Goal: Transaction & Acquisition: Download file/media

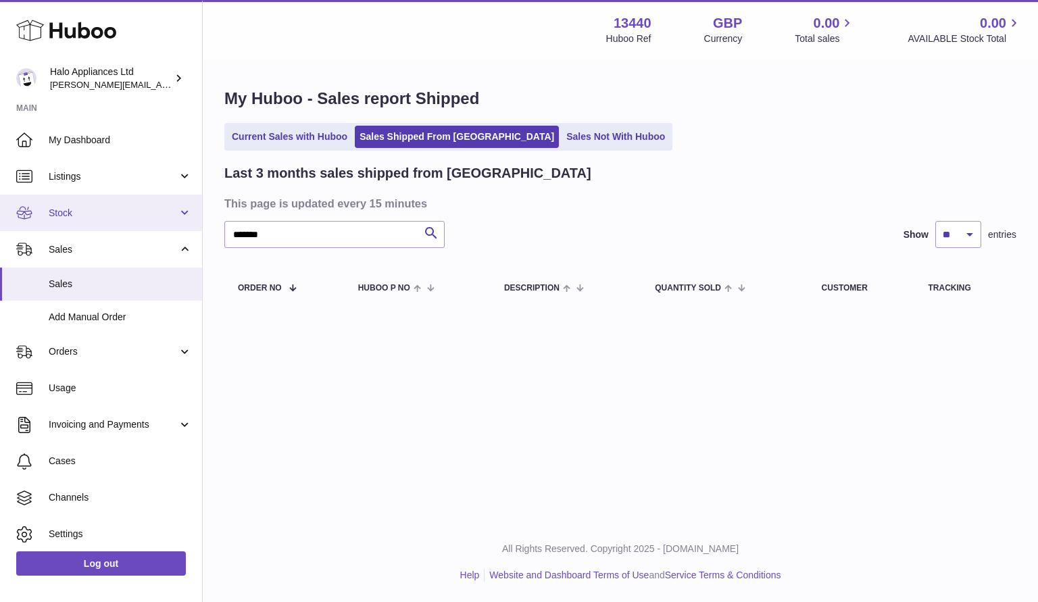
click at [96, 213] on span "Stock" at bounding box center [113, 213] width 129 height 13
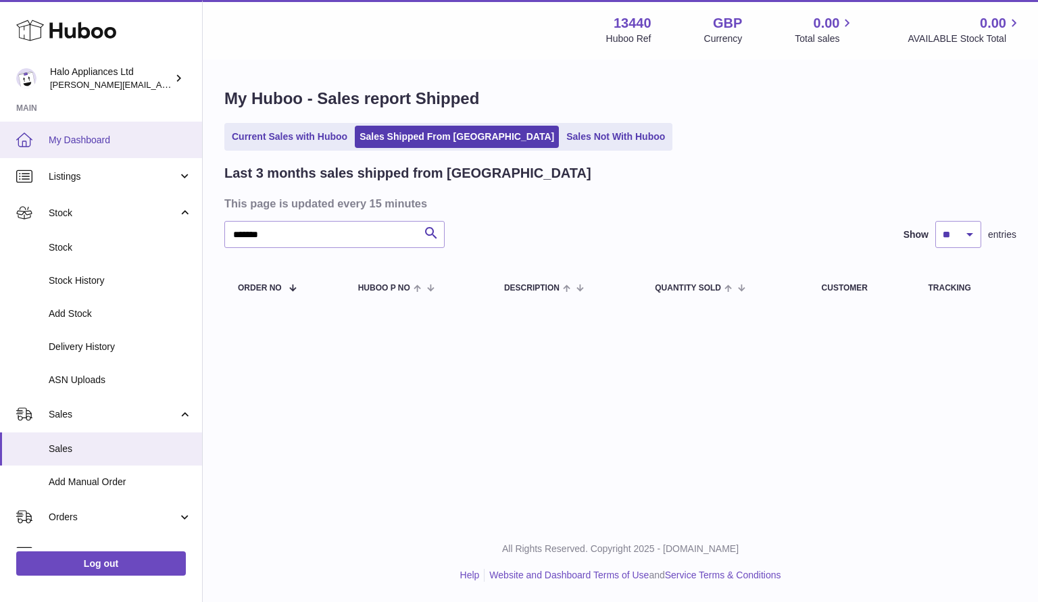
click at [72, 136] on span "My Dashboard" at bounding box center [120, 140] width 143 height 13
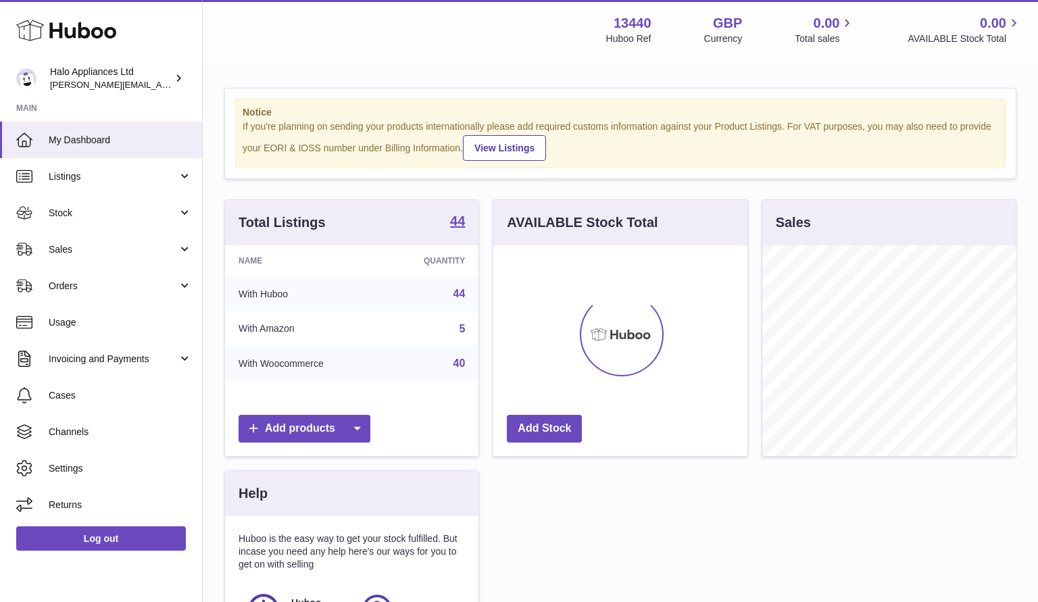
scroll to position [211, 254]
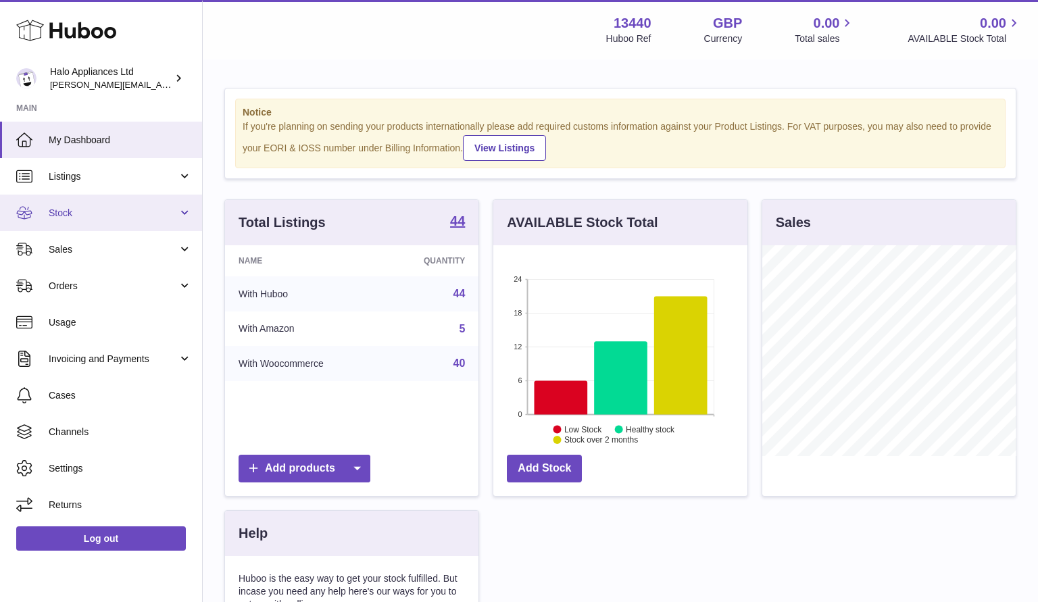
click at [80, 207] on span "Stock" at bounding box center [113, 213] width 129 height 13
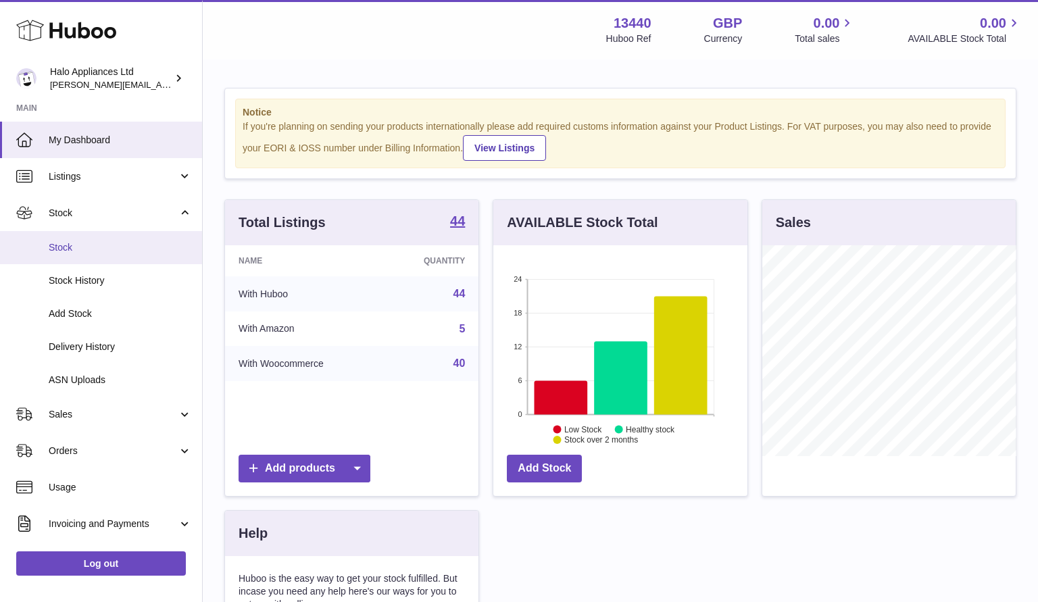
click at [70, 236] on link "Stock" at bounding box center [101, 247] width 202 height 33
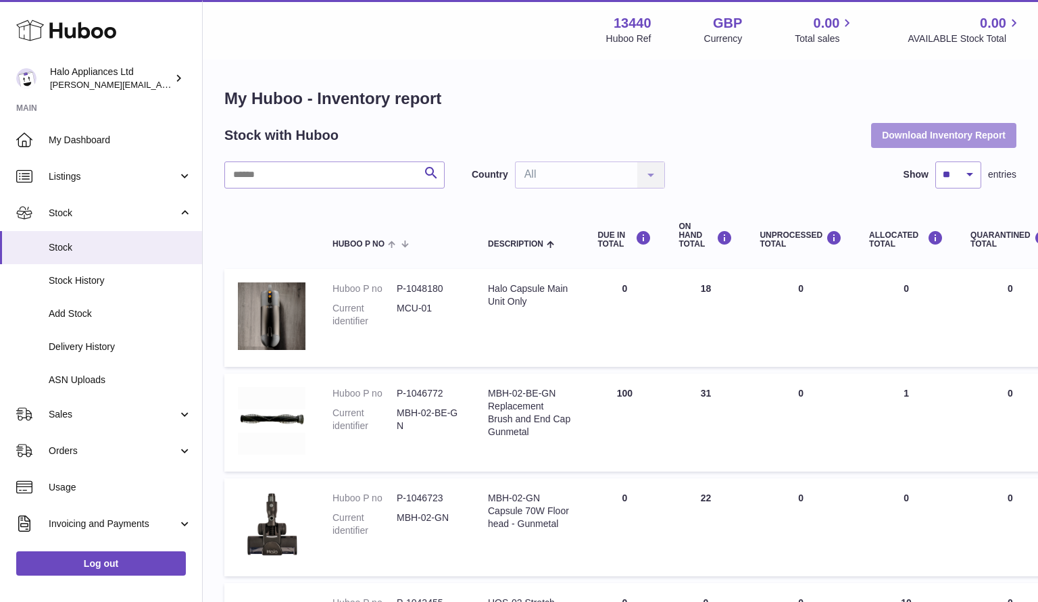
click at [956, 130] on button "Download Inventory Report" at bounding box center [943, 135] width 145 height 24
